Goal: Find specific page/section: Find specific page/section

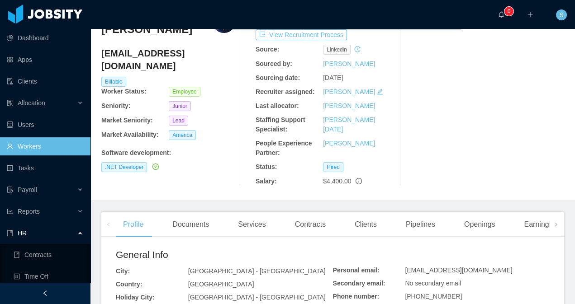
scroll to position [57, 0]
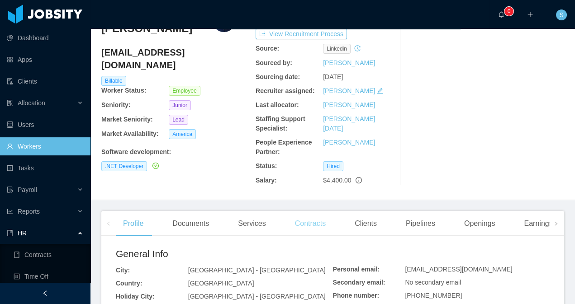
click at [310, 224] on div "Contracts" at bounding box center [310, 223] width 45 height 25
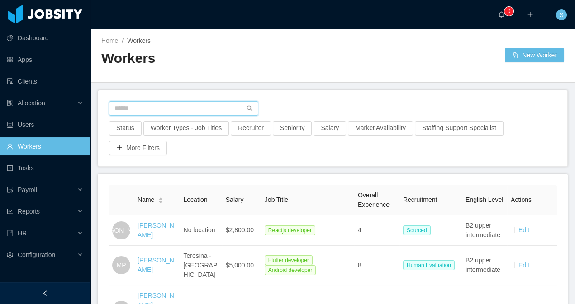
click at [201, 109] on input "text" at bounding box center [183, 108] width 149 height 14
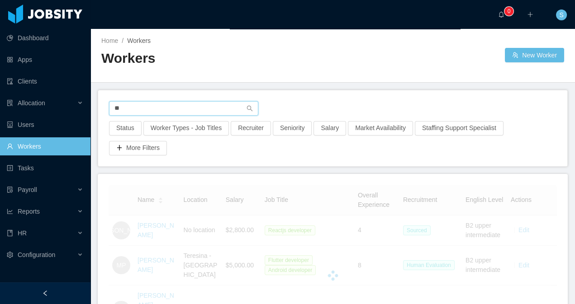
type input "*"
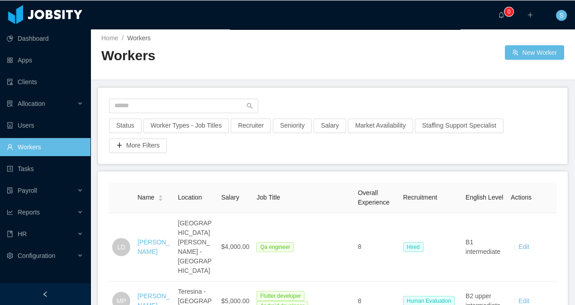
scroll to position [3, 0]
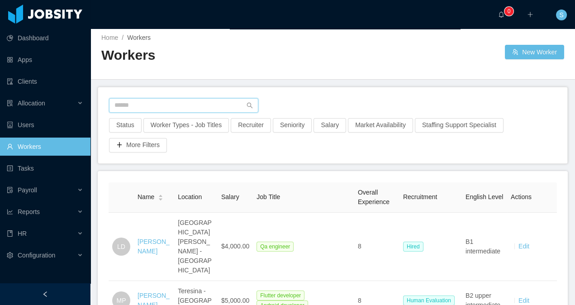
click at [153, 106] on input "text" at bounding box center [183, 105] width 149 height 14
click at [146, 104] on input "text" at bounding box center [183, 105] width 149 height 14
click at [160, 103] on input "text" at bounding box center [183, 105] width 149 height 14
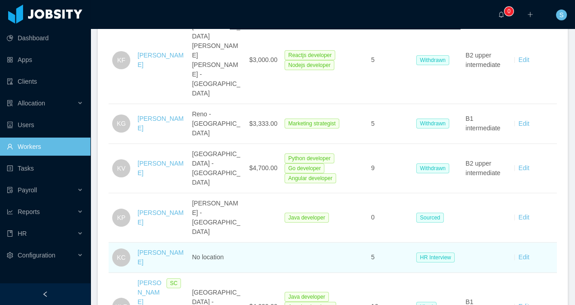
scroll to position [472, 0]
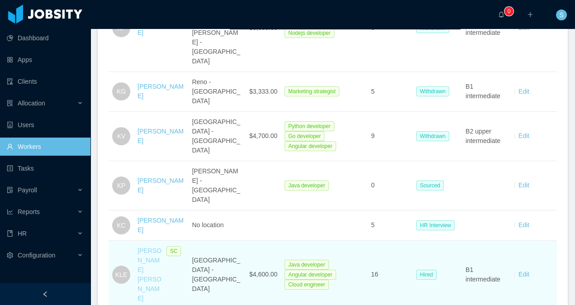
type input "*****"
click at [148, 247] on link "Kenny Lopez Espinosa" at bounding box center [150, 274] width 24 height 55
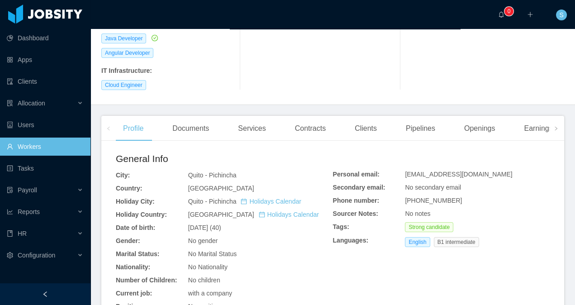
scroll to position [244, 0]
